Goal: Task Accomplishment & Management: Manage account settings

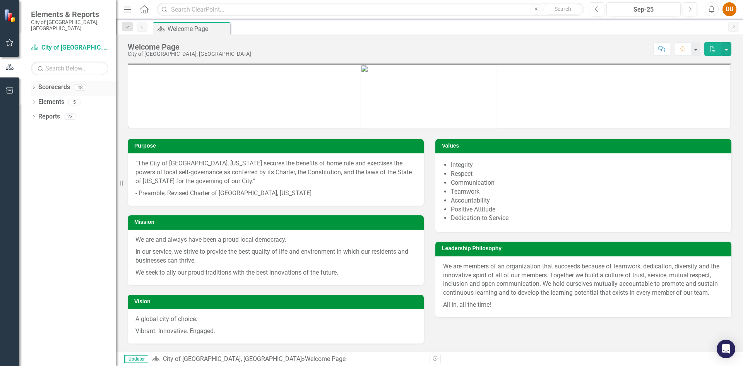
click at [35, 86] on div "Dropdown Scorecards 48" at bounding box center [73, 88] width 85 height 15
click at [34, 86] on icon "Dropdown" at bounding box center [33, 88] width 5 height 4
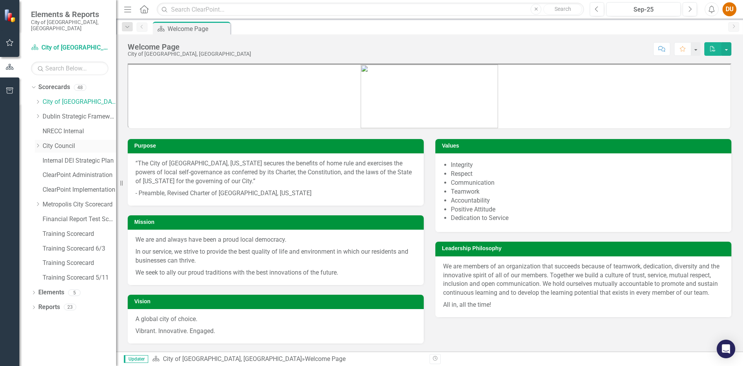
click at [39, 143] on icon "Dropdown" at bounding box center [38, 145] width 6 height 5
click at [37, 99] on icon "Dropdown" at bounding box center [38, 101] width 6 height 5
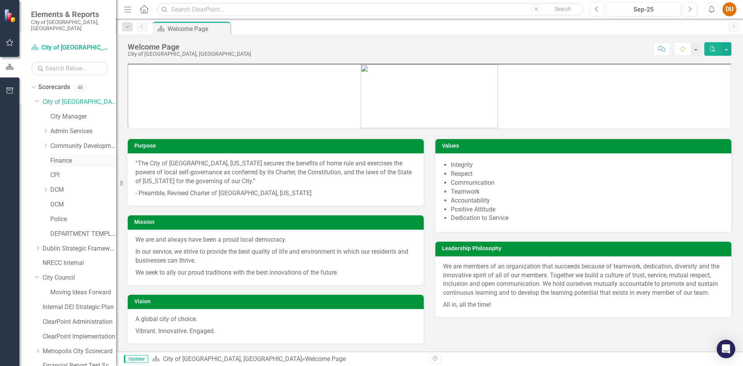
click at [56, 156] on link "Finance" at bounding box center [83, 160] width 66 height 9
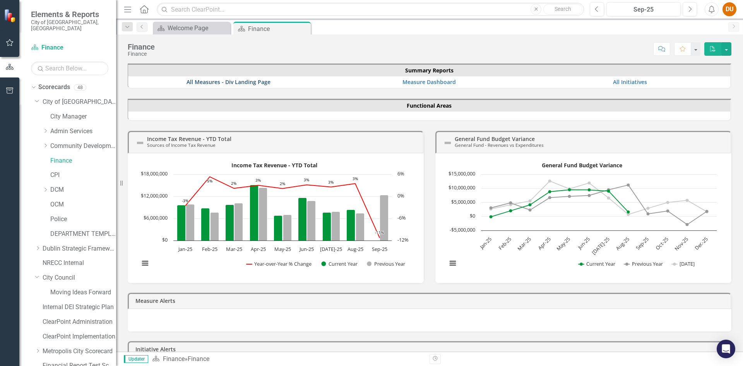
click at [222, 84] on link "All Measures - Div Landing Page" at bounding box center [228, 81] width 84 height 7
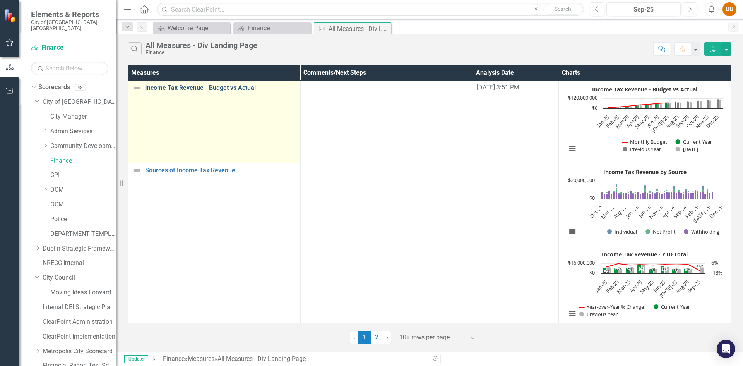
click at [220, 86] on link "Income Tax Revenue - Budget vs Actual" at bounding box center [220, 87] width 151 height 7
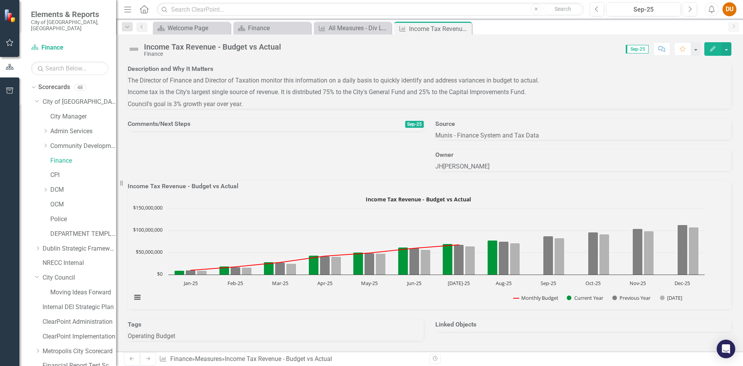
click at [618, 50] on icon "button" at bounding box center [712, 48] width 5 height 5
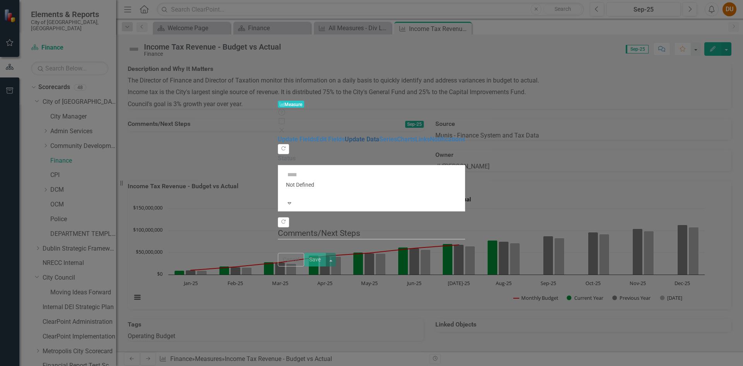
click at [345, 135] on link "Update Data" at bounding box center [362, 138] width 34 height 7
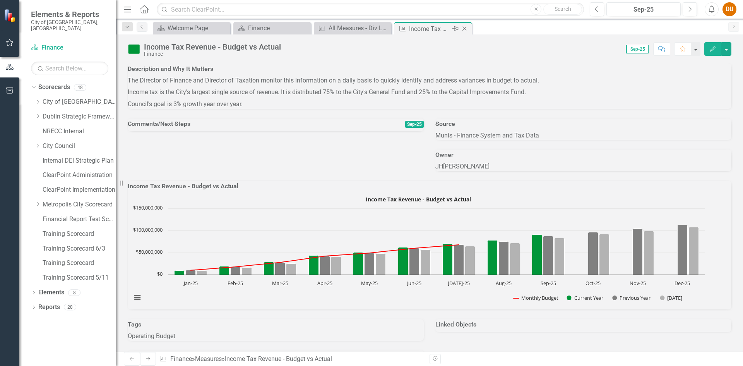
click at [465, 29] on icon "Close" at bounding box center [464, 29] width 8 height 6
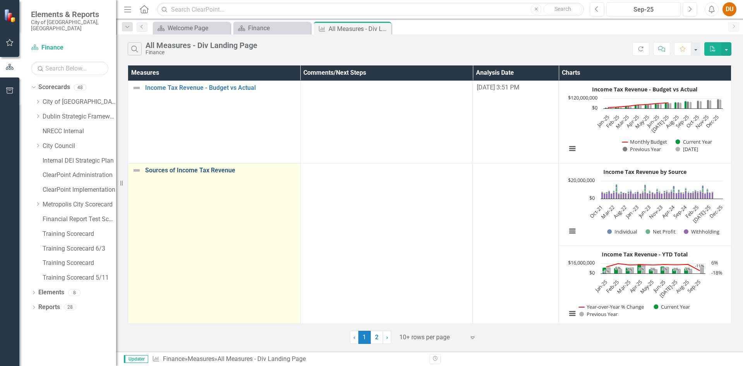
drag, startPoint x: 183, startPoint y: 172, endPoint x: 432, endPoint y: 170, distance: 249.1
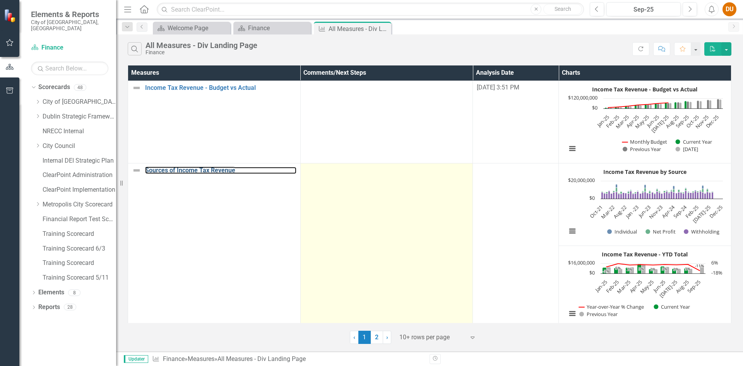
click at [183, 172] on link "Sources of Income Tax Revenue" at bounding box center [220, 170] width 151 height 7
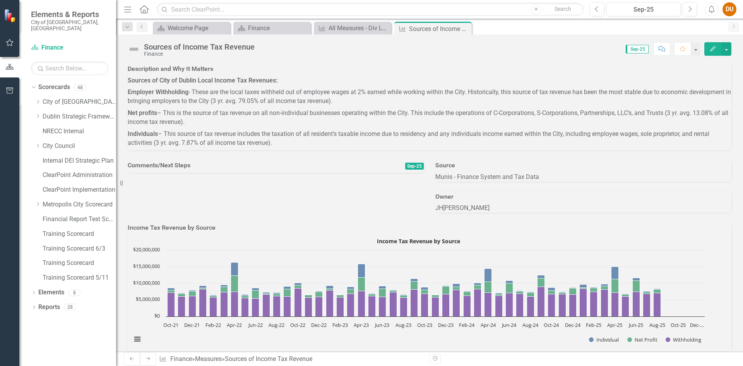
click at [618, 49] on icon "button" at bounding box center [712, 48] width 5 height 5
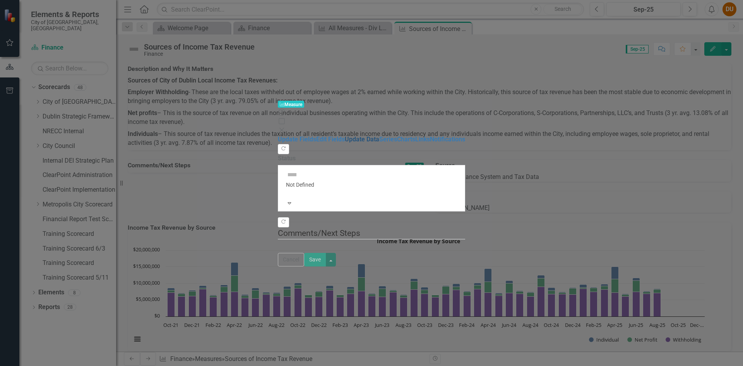
click at [345, 135] on link "Update Data" at bounding box center [362, 138] width 34 height 7
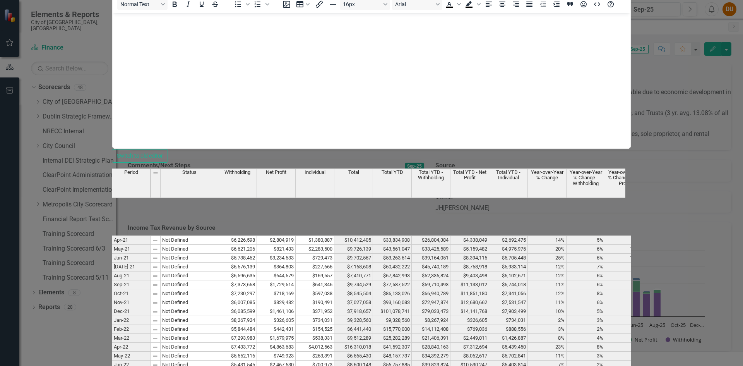
scroll to position [574, 0]
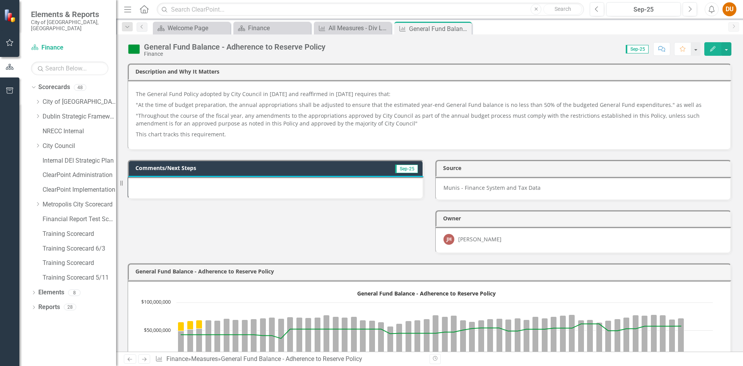
scroll to position [116, 0]
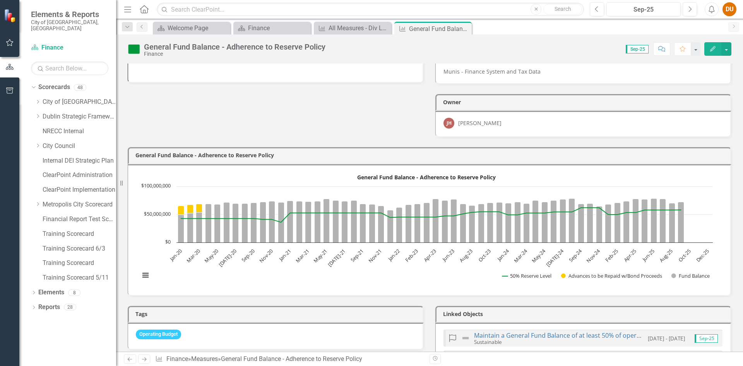
click at [709, 48] on button "Edit" at bounding box center [712, 49] width 17 height 14
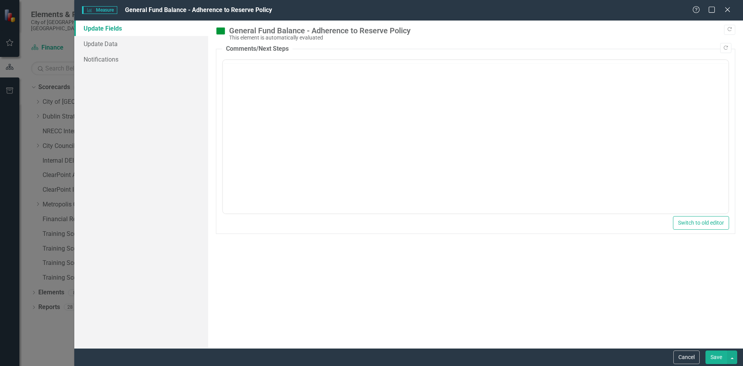
scroll to position [0, 0]
click at [99, 46] on link "Update Data" at bounding box center [141, 43] width 134 height 15
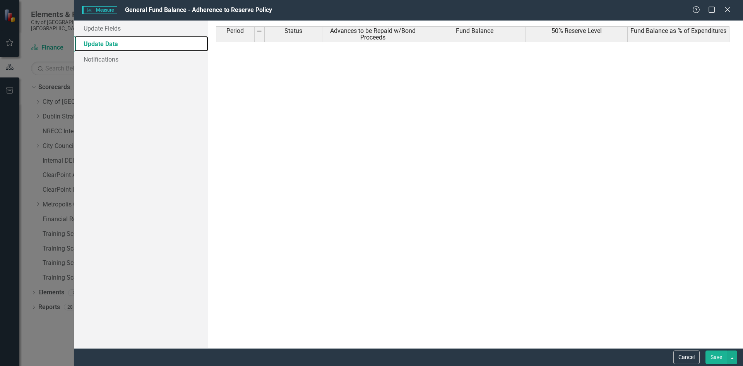
scroll to position [555, 0]
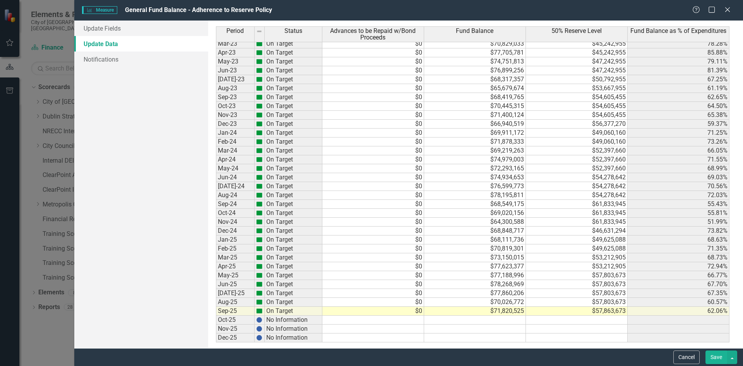
click at [495, 313] on td "$71,820,525" at bounding box center [475, 310] width 102 height 9
type textarea "73532654"
click at [711, 359] on button "Save" at bounding box center [716, 357] width 22 height 14
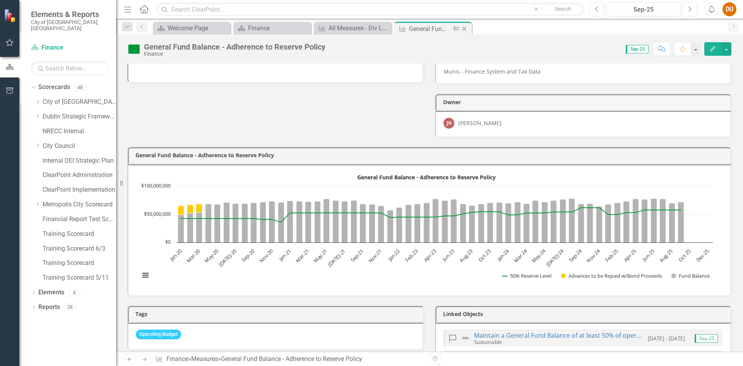
click at [466, 29] on icon "Close" at bounding box center [464, 29] width 8 height 6
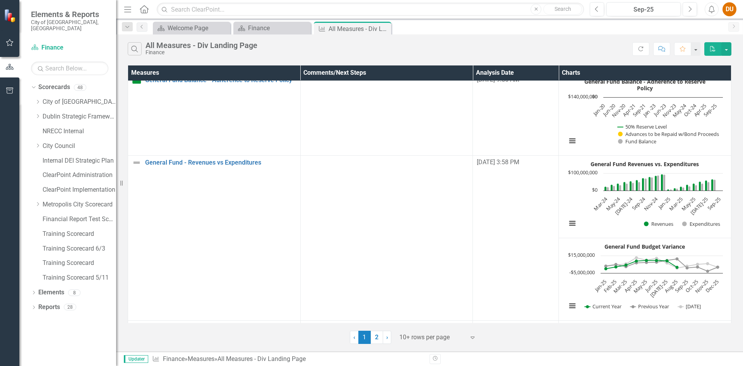
scroll to position [503, 0]
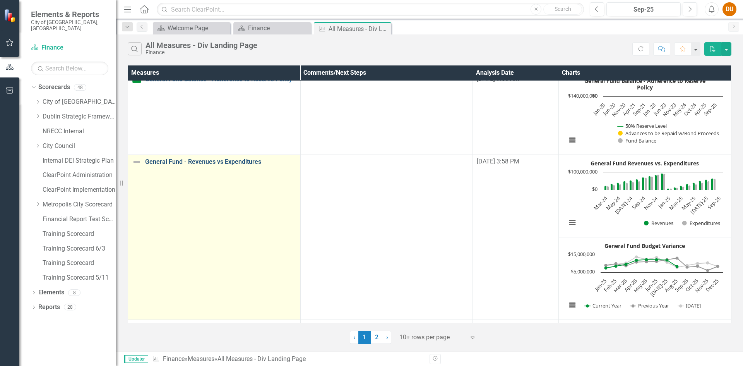
click at [225, 159] on link "General Fund - Revenues vs Expenditures" at bounding box center [220, 161] width 151 height 7
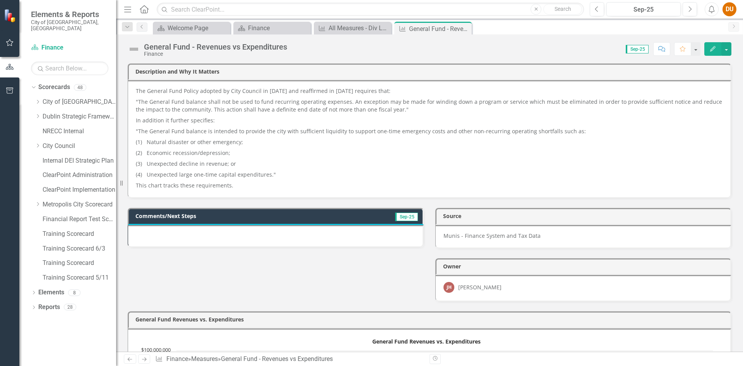
click at [710, 51] on button "Edit" at bounding box center [712, 49] width 17 height 14
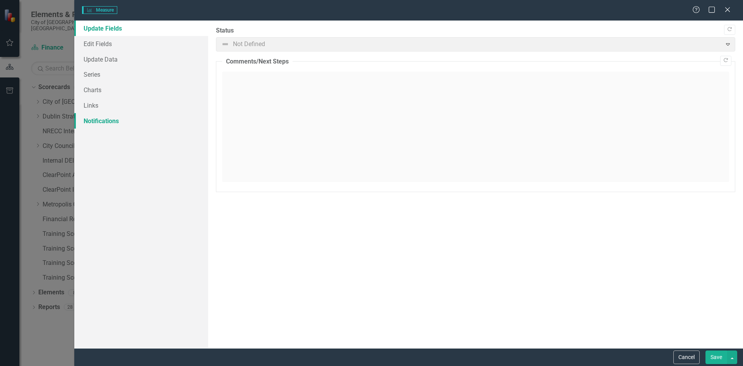
click at [110, 113] on link "Notifications" at bounding box center [141, 120] width 134 height 15
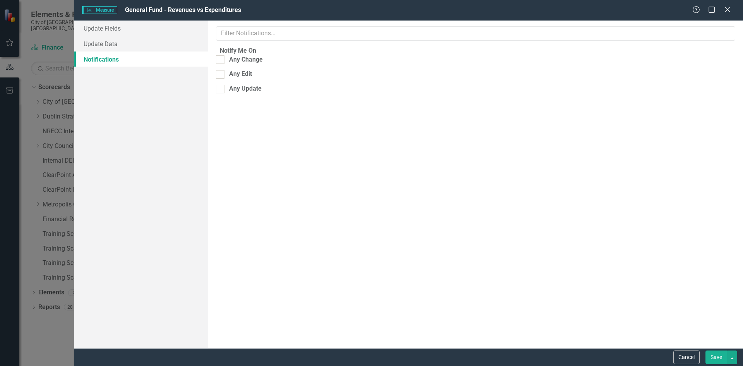
click at [733, 9] on div "Help Maximize Close" at bounding box center [713, 10] width 43 height 9
click at [106, 43] on link "Update Data" at bounding box center [141, 43] width 134 height 15
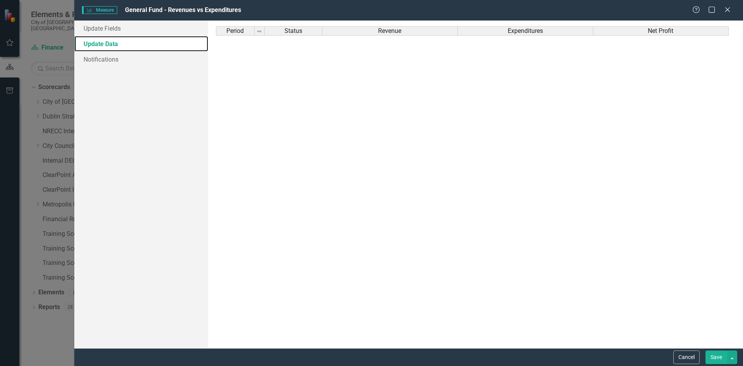
scroll to position [548, 0]
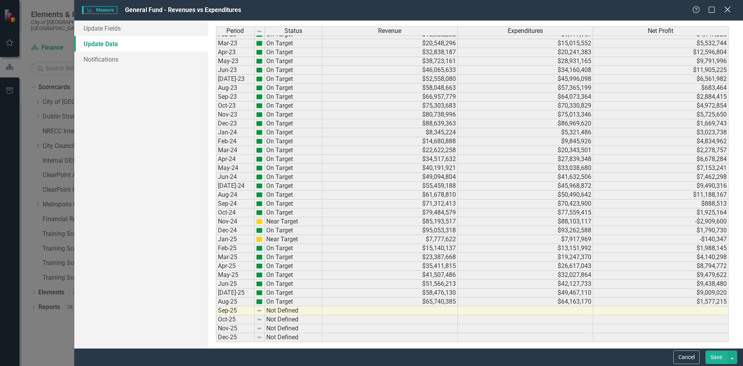
click at [725, 11] on icon "Close" at bounding box center [727, 9] width 10 height 7
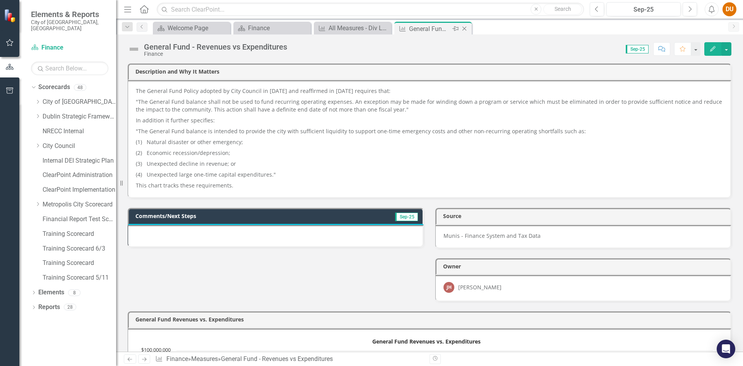
click at [465, 27] on icon "Close" at bounding box center [464, 29] width 8 height 6
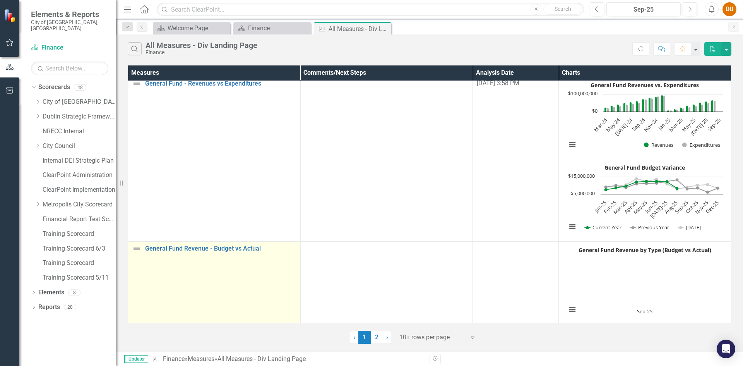
scroll to position [559, 0]
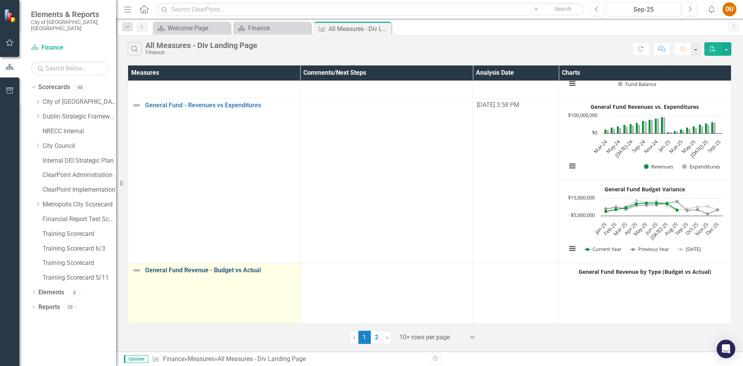
click at [219, 269] on link "General Fund Revenue - Budget vs Actual" at bounding box center [220, 269] width 151 height 7
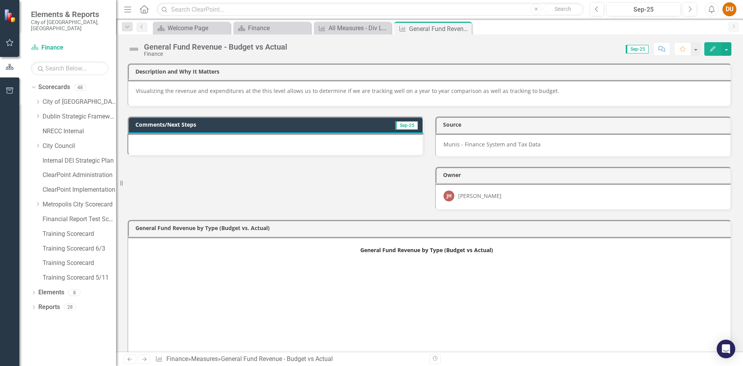
click at [714, 51] on button "Edit" at bounding box center [712, 49] width 17 height 14
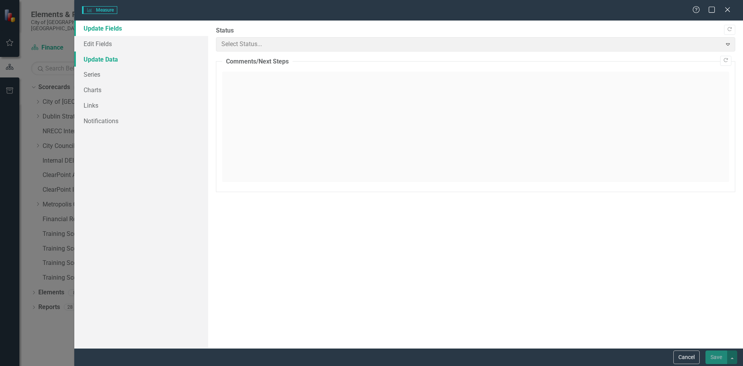
click at [99, 61] on link "Update Data" at bounding box center [141, 58] width 134 height 15
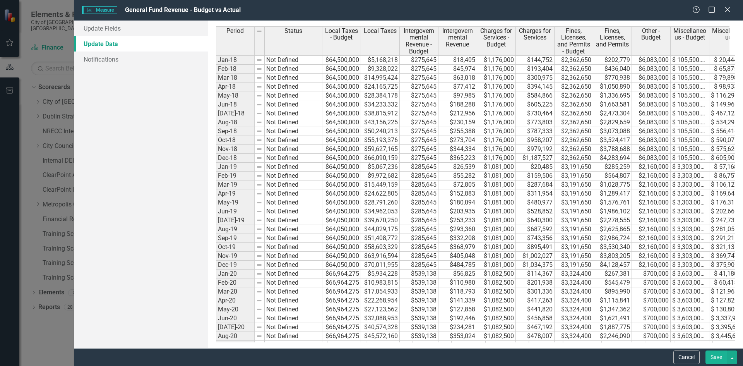
scroll to position [574, 0]
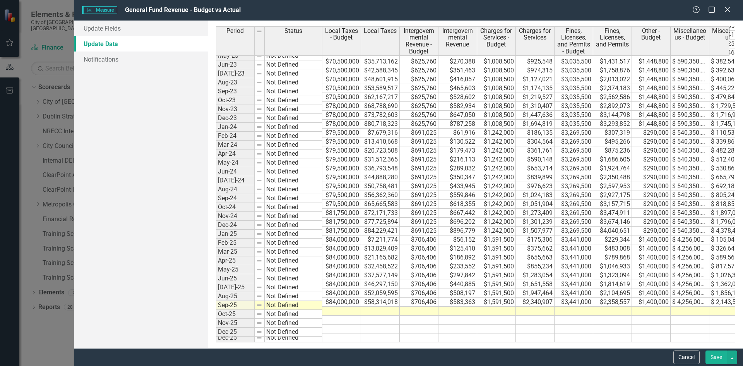
click at [346, 297] on td "$84,000,000" at bounding box center [341, 301] width 39 height 9
click at [346, 306] on td at bounding box center [341, 310] width 39 height 9
click at [364, 306] on td at bounding box center [380, 310] width 39 height 9
drag, startPoint x: 422, startPoint y: 306, endPoint x: 527, endPoint y: 261, distance: 114.3
click at [422, 306] on td at bounding box center [419, 310] width 39 height 9
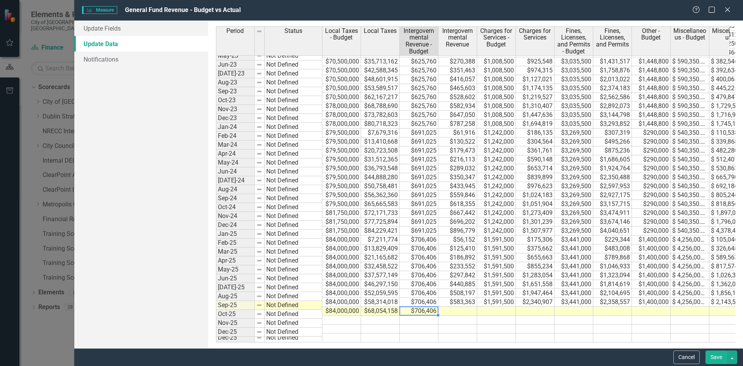
type textarea "706406"
click at [454, 306] on td at bounding box center [457, 310] width 39 height 9
